Goal: Find specific page/section: Find specific page/section

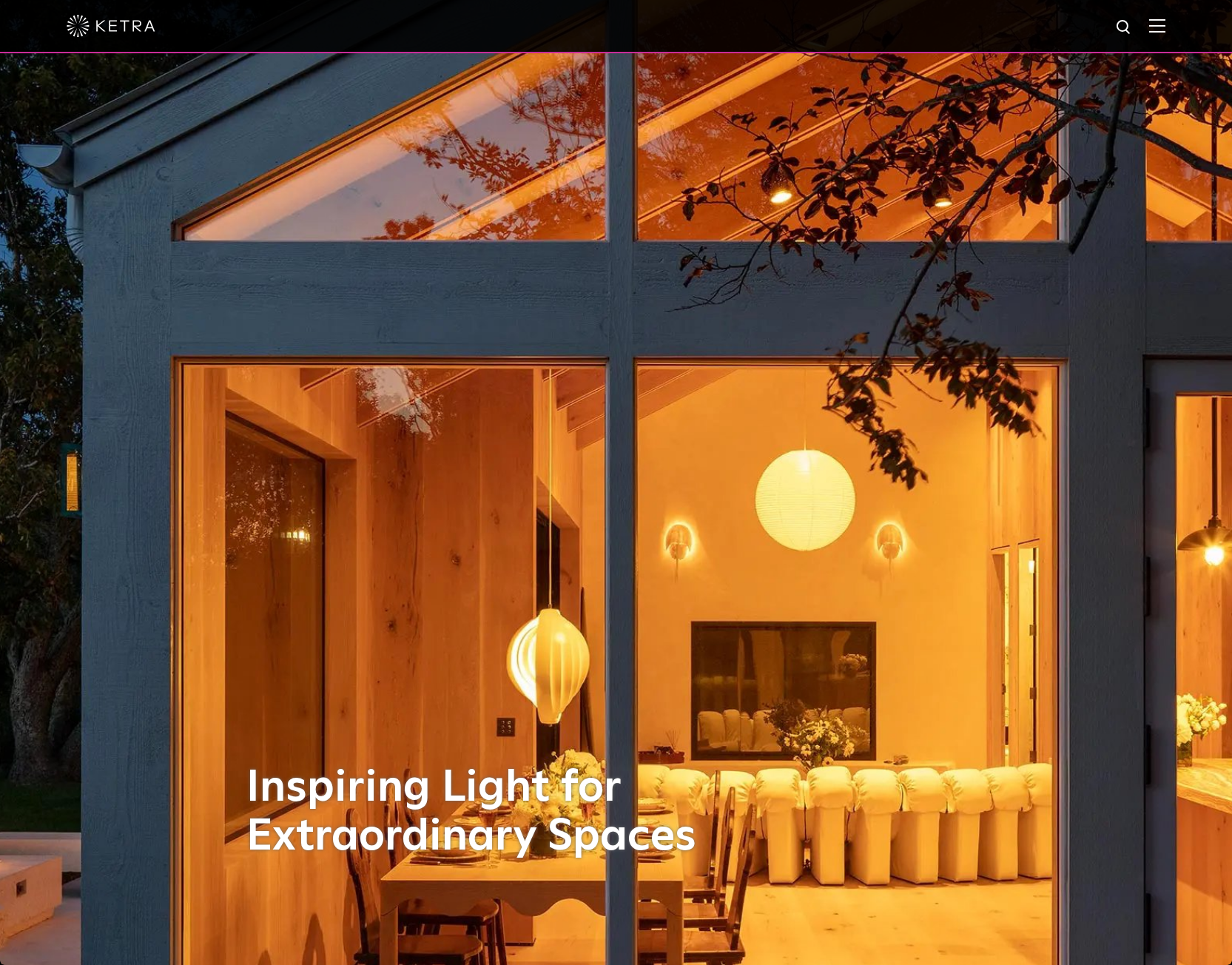
click at [1166, 27] on img at bounding box center [1158, 25] width 16 height 14
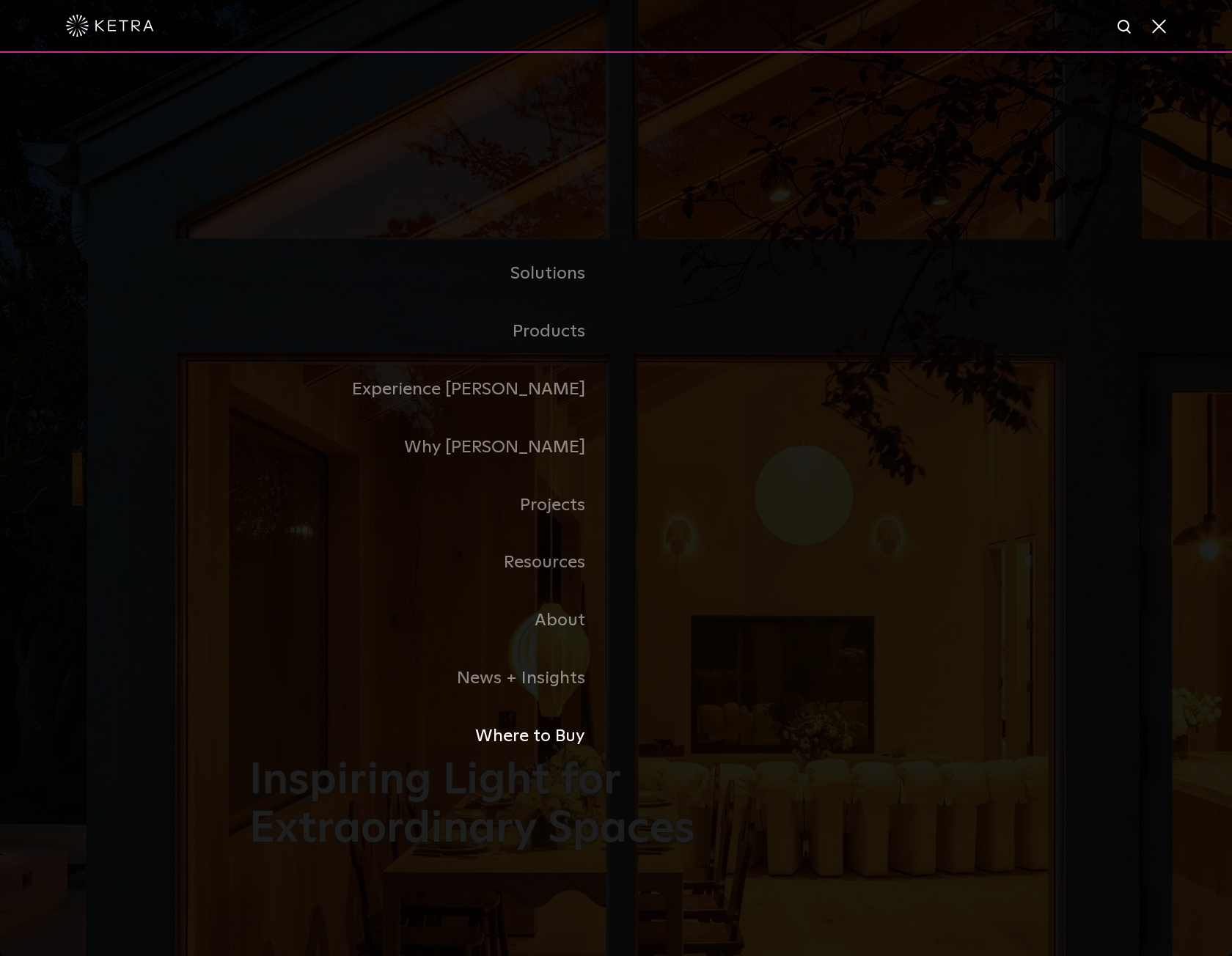
click at [517, 741] on link "Where to Buy" at bounding box center [433, 737] width 367 height 58
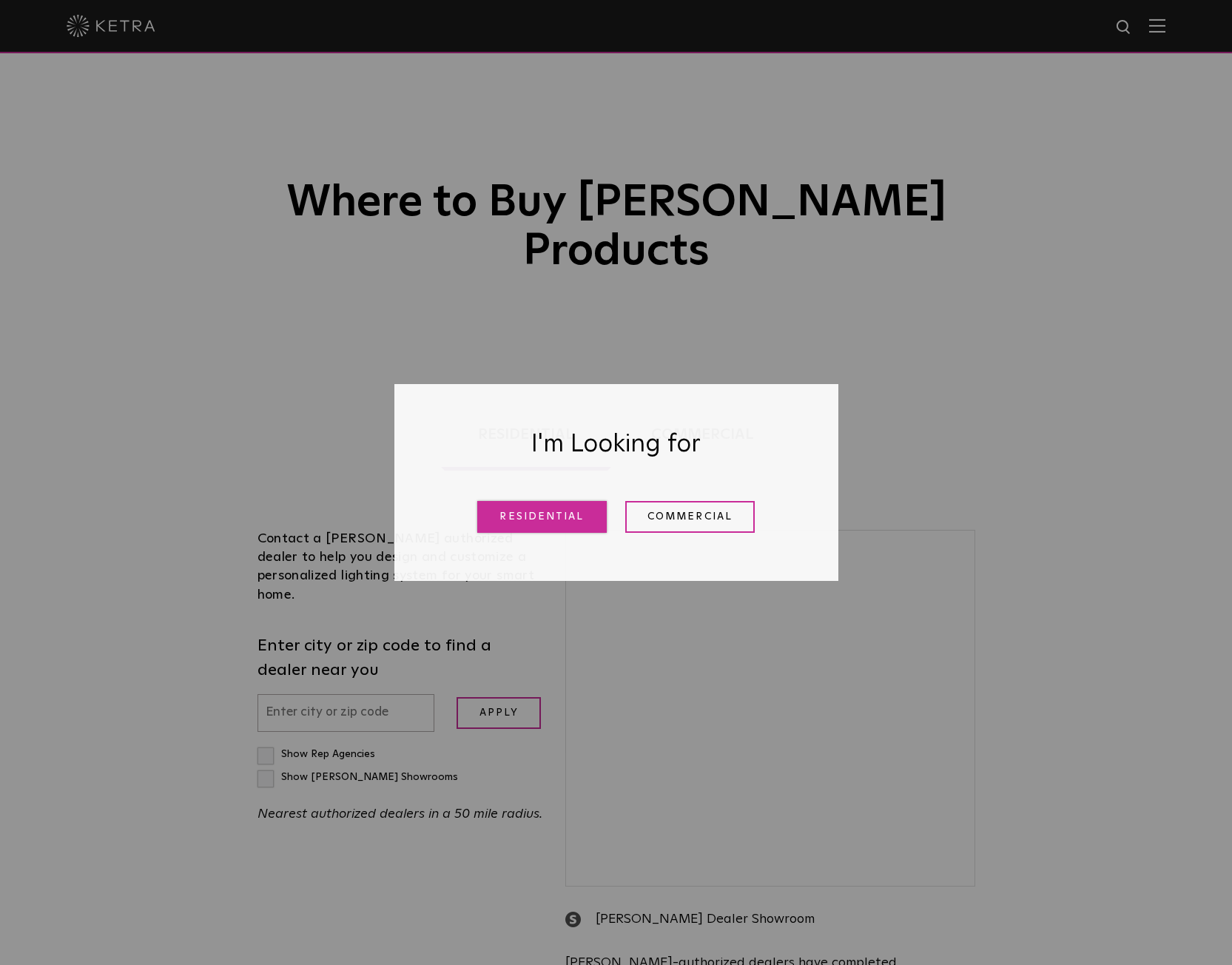
click at [556, 517] on link "Residential" at bounding box center [542, 516] width 129 height 32
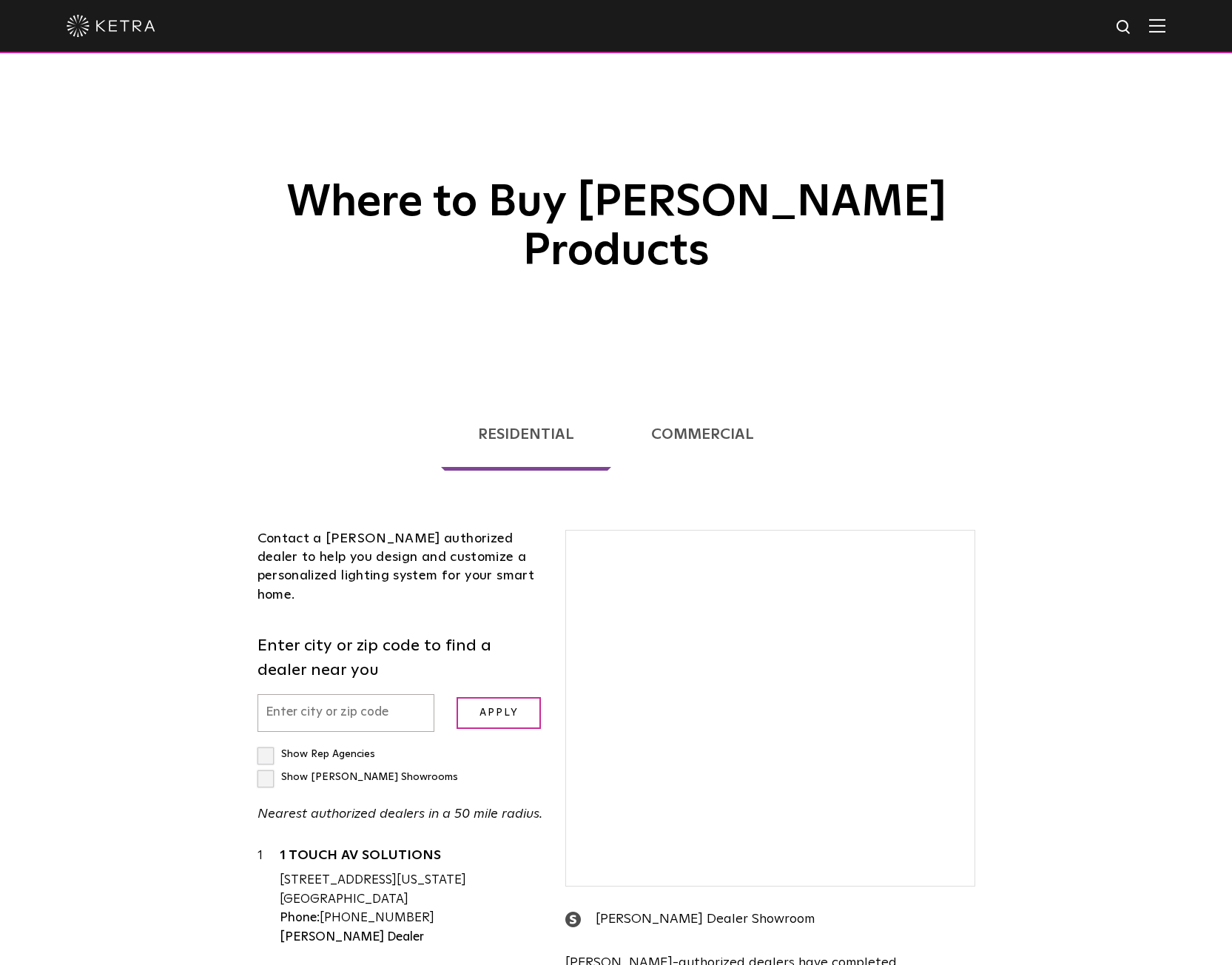
scroll to position [377, 0]
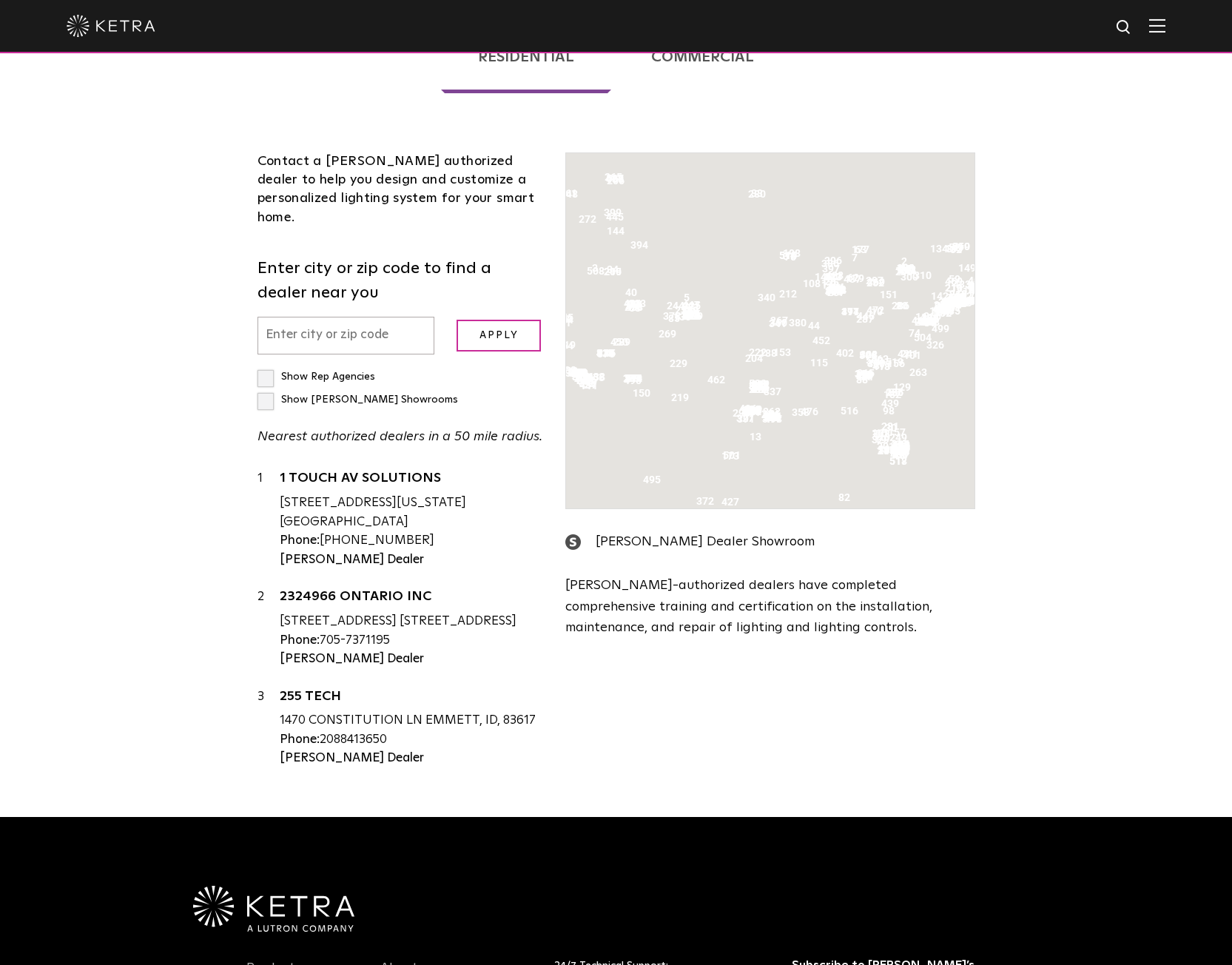
click at [309, 317] on input "text" at bounding box center [347, 335] width 178 height 38
click at [457, 320] on input "Apply" at bounding box center [499, 335] width 84 height 32
type input "98105"
click at [487, 320] on input "Apply" at bounding box center [499, 335] width 84 height 32
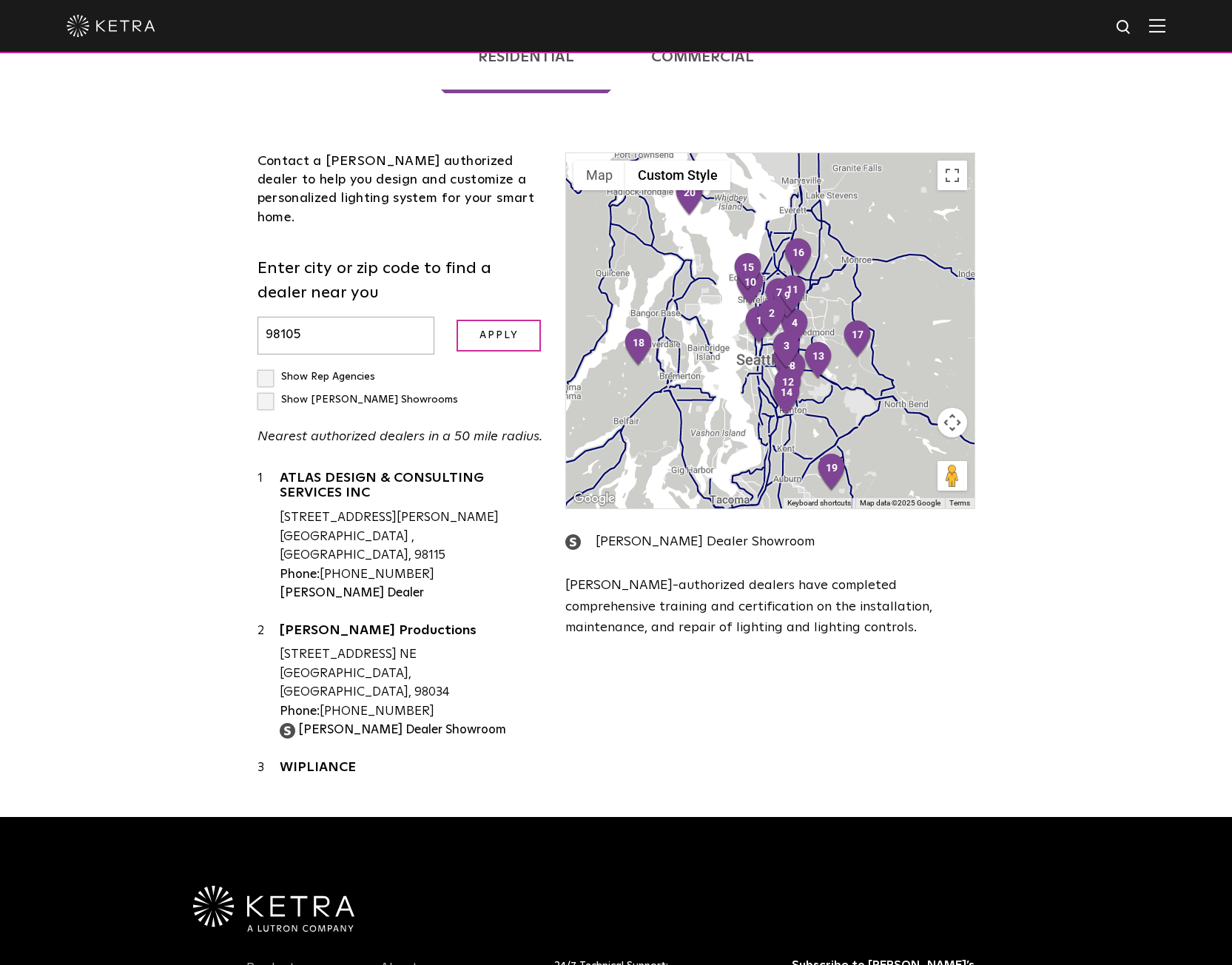
click at [394, 394] on label "Show [PERSON_NAME] Showrooms" at bounding box center [358, 399] width 200 height 11
click at [268, 365] on input "Show [PERSON_NAME] Showrooms" at bounding box center [263, 370] width 10 height 10
checkbox input "true"
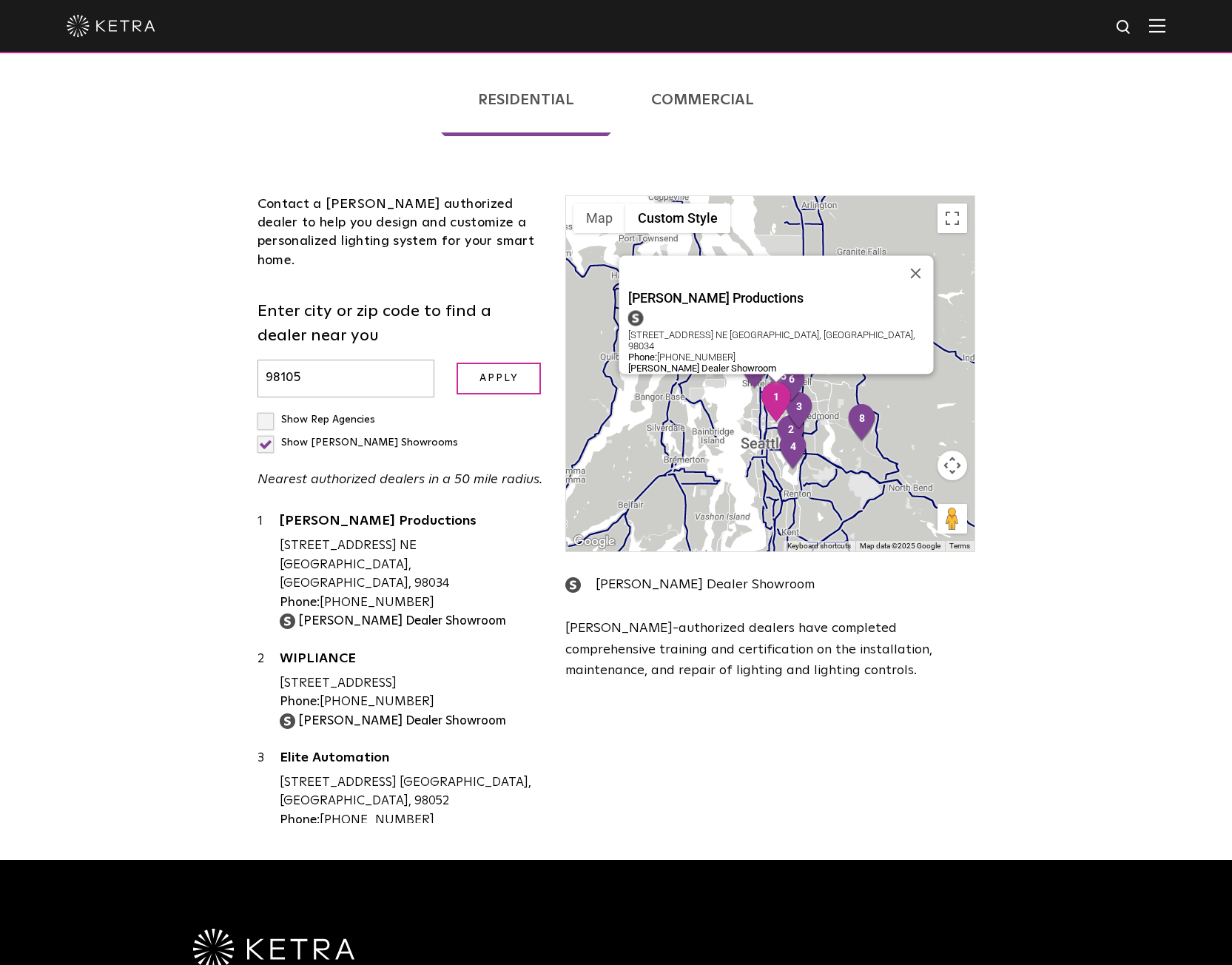
scroll to position [303, 0]
